Goal: Use online tool/utility: Use online tool/utility

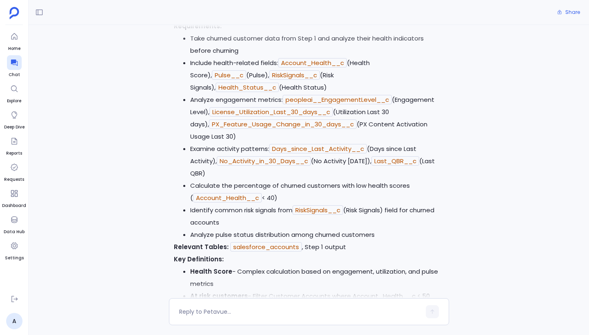
scroll to position [994, 0]
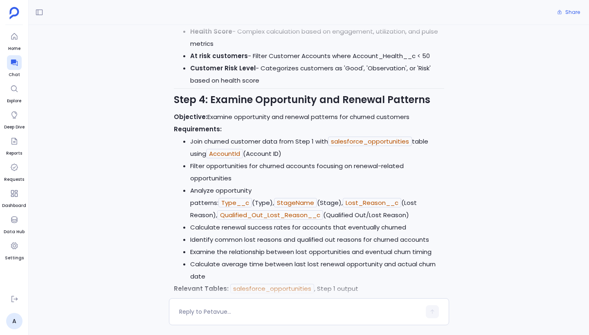
click at [424, 1] on div "Share" at bounding box center [309, 12] width 561 height 25
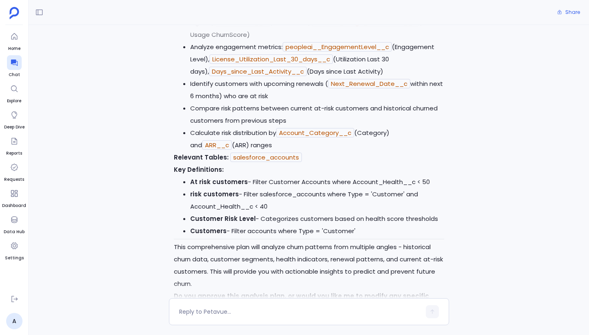
scroll to position [1245, 0]
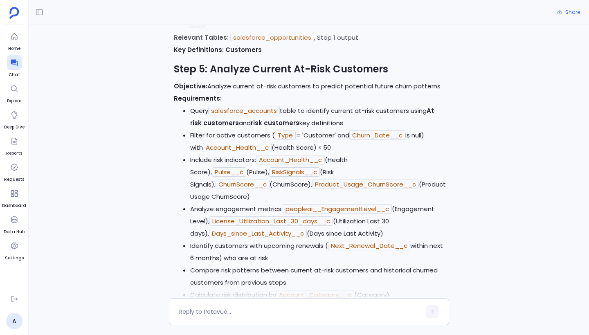
drag, startPoint x: 173, startPoint y: 45, endPoint x: 410, endPoint y: 126, distance: 250.3
click at [362, 204] on code "peopleai__EngagementLevel__c" at bounding box center [337, 208] width 109 height 9
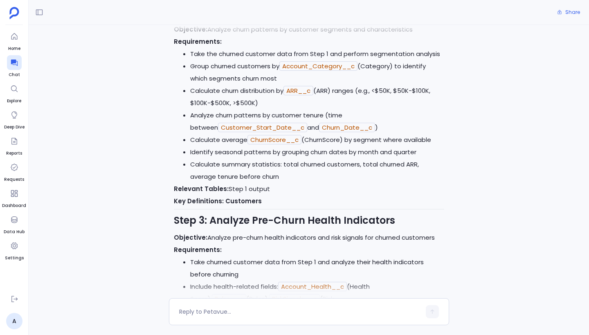
scroll to position [491, 0]
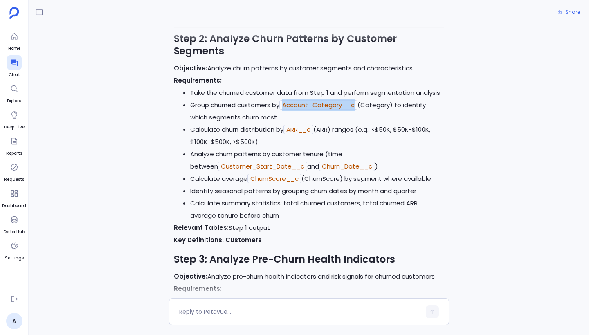
drag, startPoint x: 284, startPoint y: 94, endPoint x: 356, endPoint y: 95, distance: 71.2
click at [356, 100] on code "Account_Category__c" at bounding box center [318, 104] width 78 height 9
click at [324, 124] on li "Calculate churn distribution by ARR__c (ARR) ranges (e.g., <$50K, $50K-$100K, $…" at bounding box center [317, 136] width 254 height 25
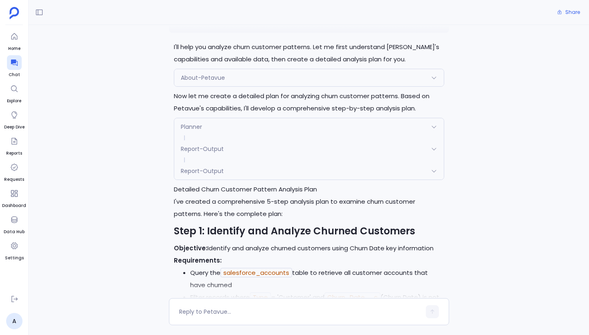
scroll to position [50, 0]
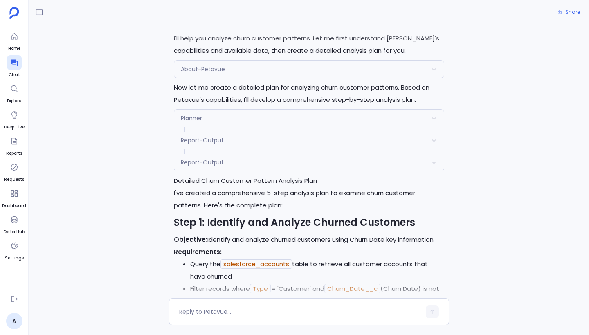
click at [254, 164] on div "Report-Output" at bounding box center [309, 162] width 270 height 17
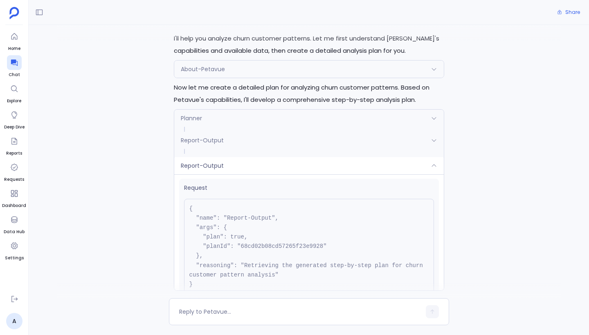
scroll to position [129, 0]
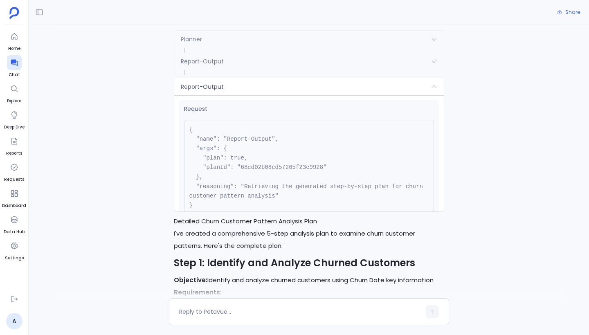
click at [119, 120] on div "A I want to analyze the churn customer pattern. Could you come up with a detail…" at bounding box center [309, 161] width 561 height 273
